Goal: Task Accomplishment & Management: Manage account settings

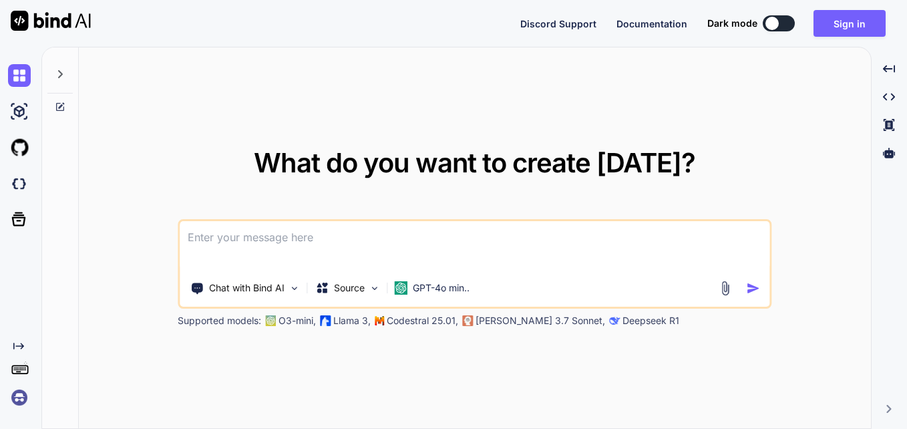
click at [780, 21] on button at bounding box center [779, 23] width 32 height 16
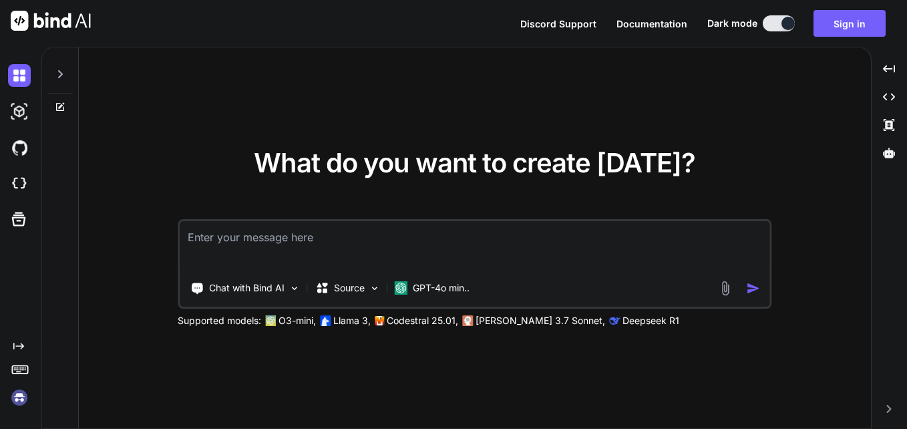
click at [780, 21] on button at bounding box center [779, 23] width 32 height 16
type textarea "x"
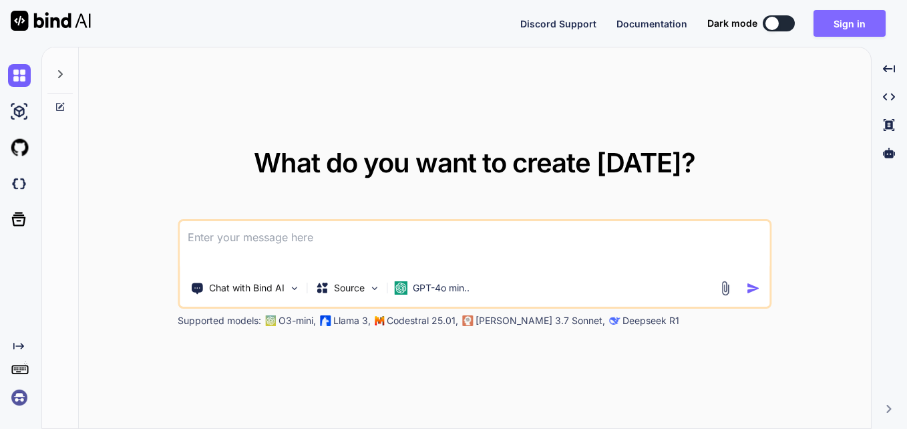
click at [851, 25] on button "Sign in" at bounding box center [849, 23] width 72 height 27
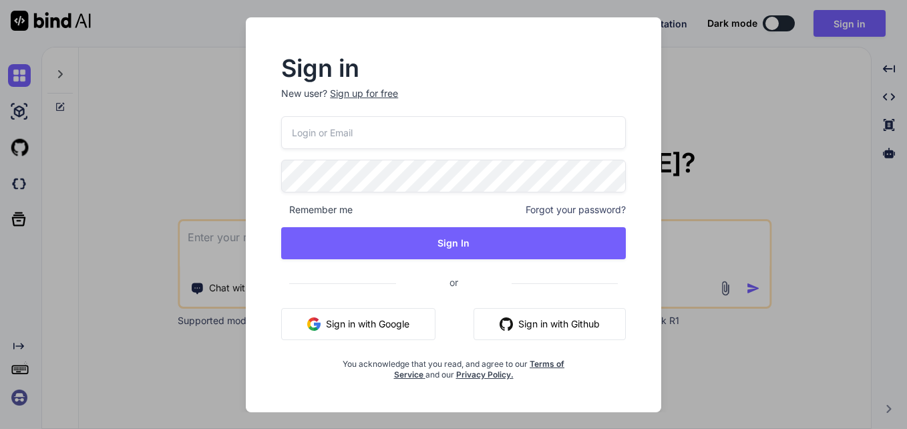
click at [324, 144] on input "email" at bounding box center [453, 132] width 345 height 33
click at [338, 142] on input "email" at bounding box center [453, 132] width 345 height 33
type input "[EMAIL_ADDRESS][DOMAIN_NAME]"
click at [338, 327] on button "Sign in with Google" at bounding box center [358, 324] width 154 height 32
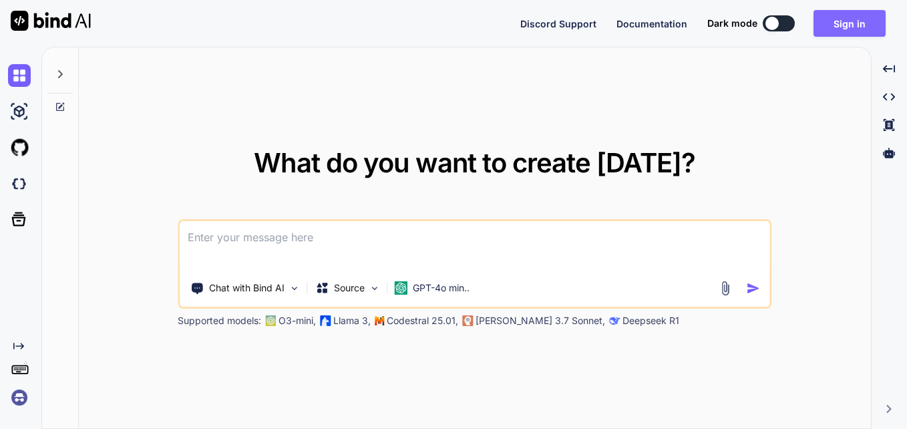
click at [855, 23] on button "Sign in" at bounding box center [849, 23] width 72 height 27
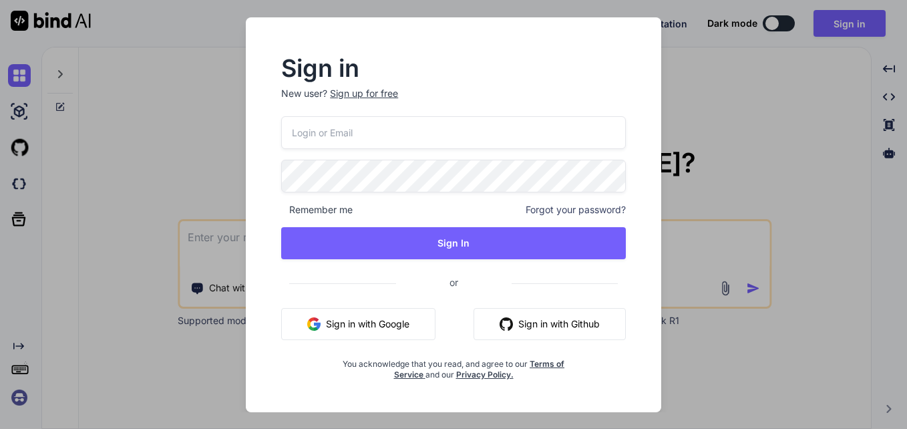
click at [469, 144] on input "email" at bounding box center [453, 132] width 345 height 33
type input "[EMAIL_ADDRESS][DOMAIN_NAME]"
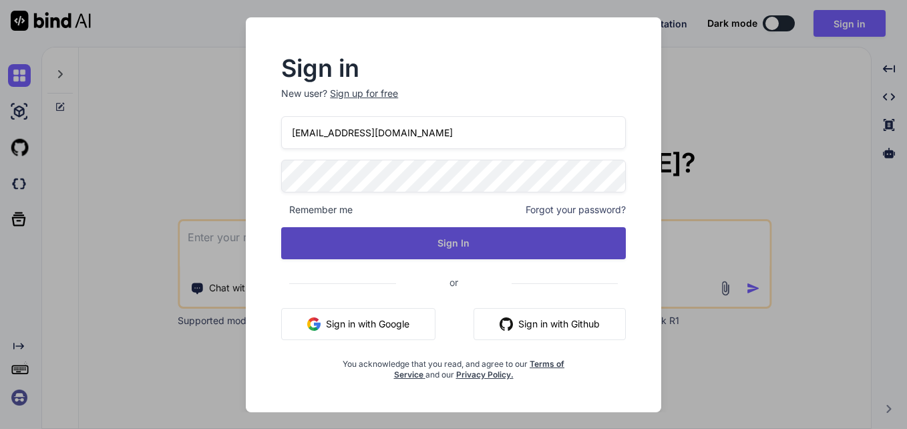
click at [437, 240] on button "Sign In" at bounding box center [453, 243] width 345 height 32
type textarea "x"
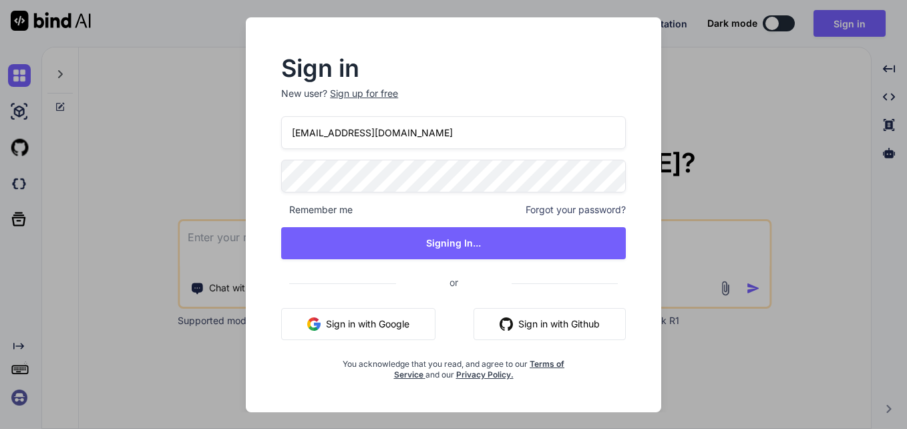
click at [343, 213] on span "Remember me" at bounding box center [316, 209] width 71 height 13
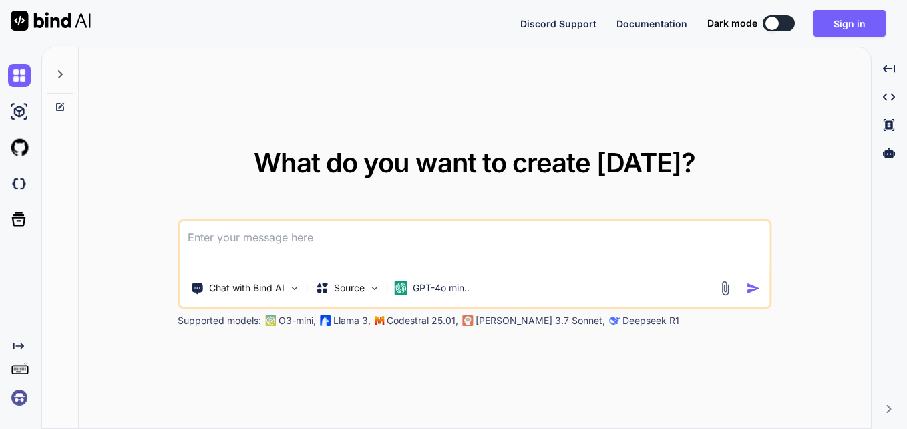
click at [381, 230] on textarea at bounding box center [475, 245] width 590 height 49
click at [836, 22] on button "Sign in" at bounding box center [849, 23] width 72 height 27
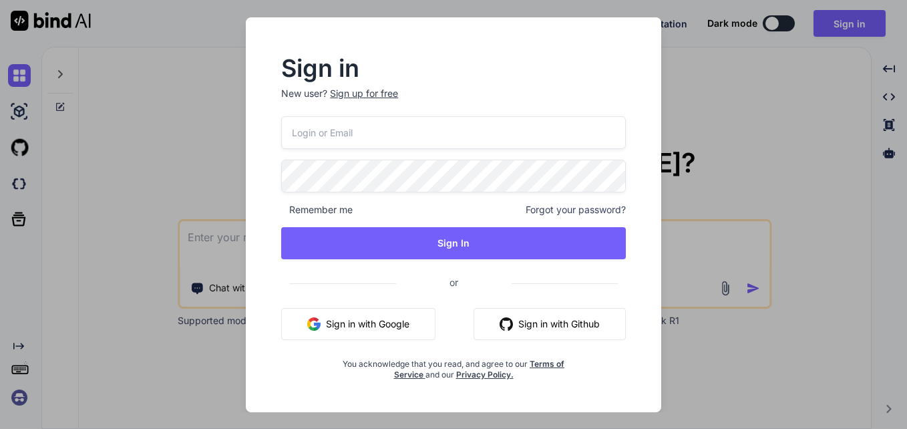
click at [224, 256] on div "Sign in New user? Sign up for free Remember me Forgot your password? Sign In or…" at bounding box center [453, 214] width 907 height 429
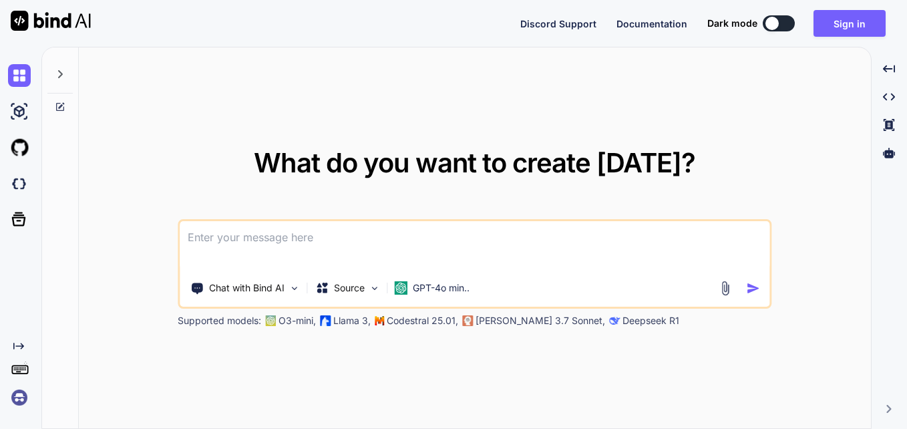
click at [253, 243] on textarea at bounding box center [475, 245] width 590 height 49
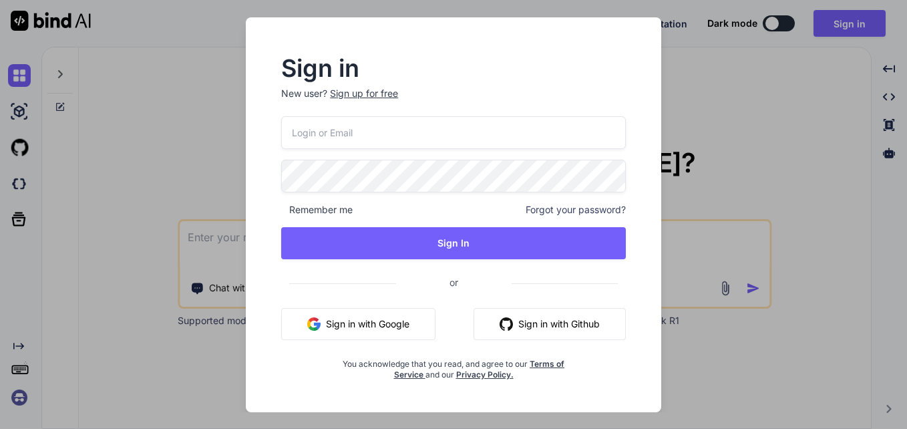
click at [653, 236] on div "Sign in New user? Sign up for free Remember me Forgot your password? Sign In or…" at bounding box center [453, 214] width 415 height 395
click at [692, 226] on div "Sign in New user? Sign up for free Remember me Forgot your password? Sign In or…" at bounding box center [453, 214] width 907 height 429
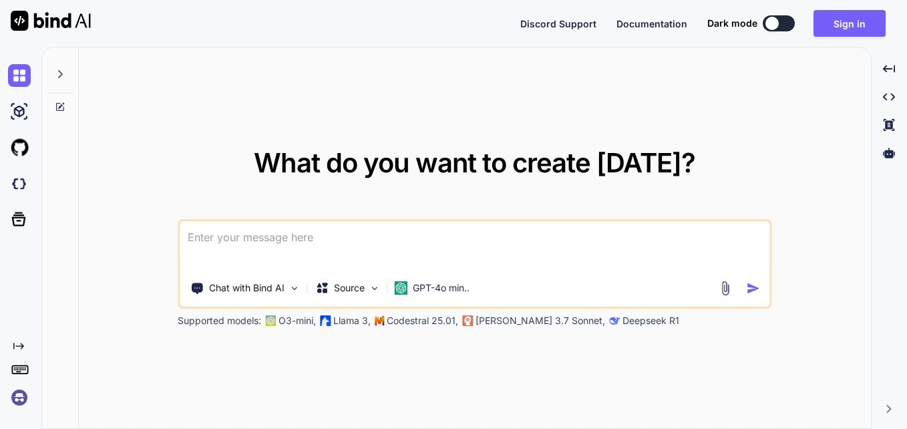
click at [351, 241] on textarea at bounding box center [475, 245] width 590 height 49
